Goal: Use online tool/utility: Utilize a website feature to perform a specific function

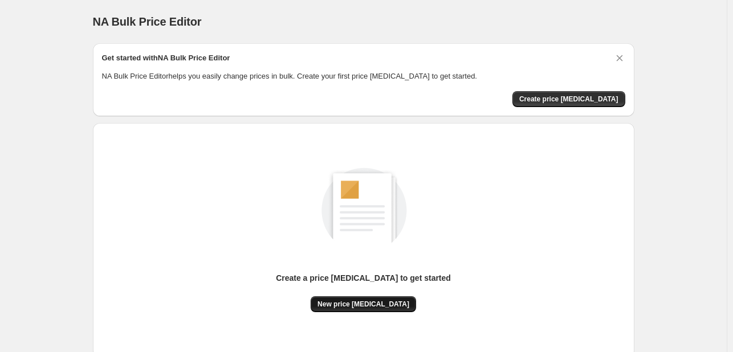
click at [379, 307] on span "New price [MEDICAL_DATA]" at bounding box center [364, 304] width 92 height 9
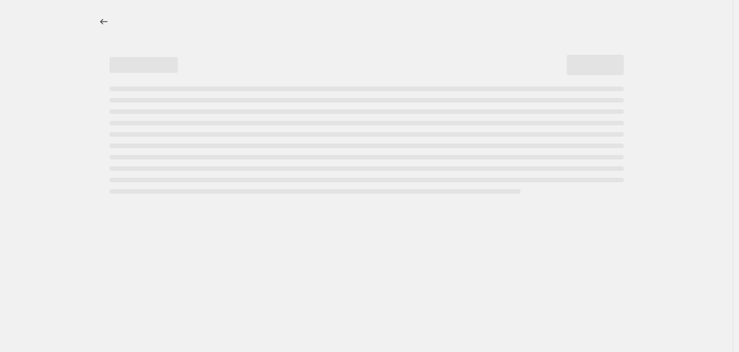
select select "percentage"
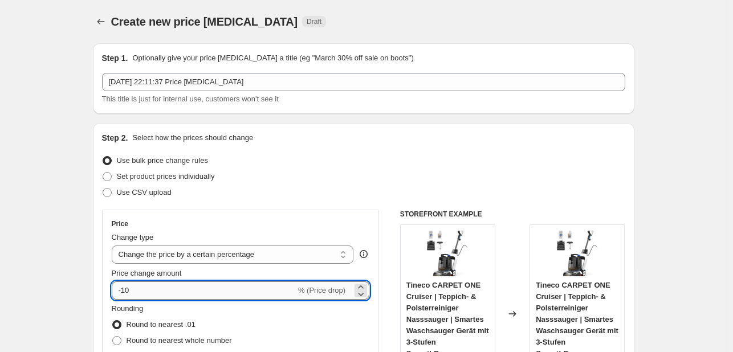
click at [216, 293] on input "-10" at bounding box center [204, 291] width 184 height 18
type input "-1"
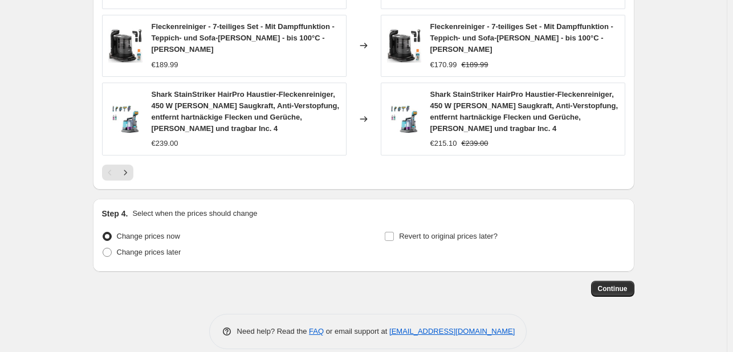
scroll to position [885, 0]
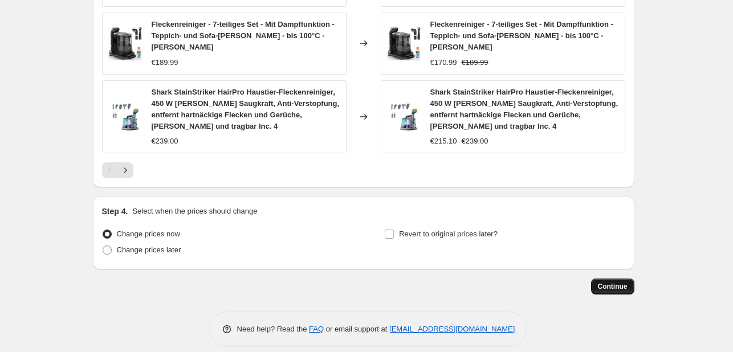
type input "-30"
click at [615, 282] on span "Continue" at bounding box center [613, 286] width 30 height 9
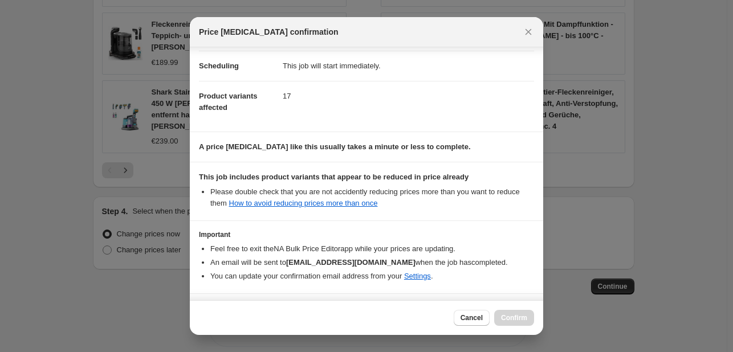
scroll to position [127, 0]
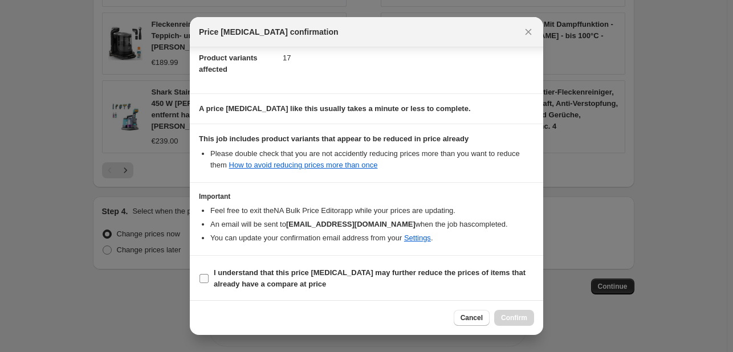
click at [342, 277] on span "I understand that this price [MEDICAL_DATA] may further reduce the prices of it…" at bounding box center [374, 278] width 320 height 23
click at [209, 277] on input "I understand that this price [MEDICAL_DATA] may further reduce the prices of it…" at bounding box center [204, 278] width 9 height 9
checkbox input "true"
click at [521, 317] on span "Confirm" at bounding box center [514, 318] width 26 height 9
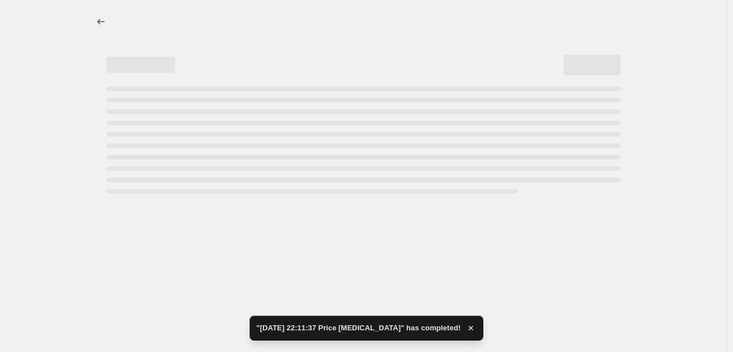
select select "percentage"
